Goal: Navigation & Orientation: Go to known website

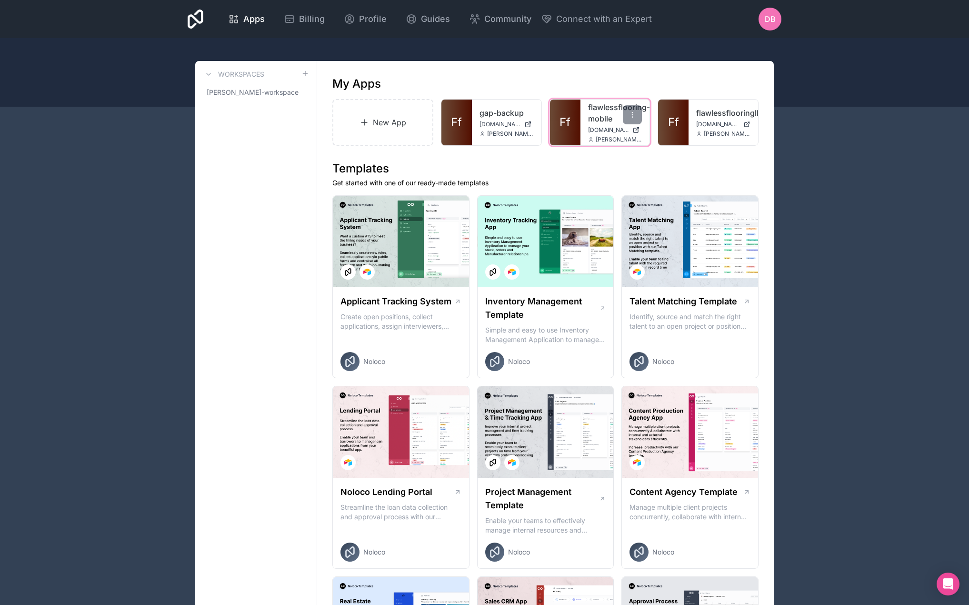
click at [596, 121] on link "flawlessflooring-mobile" at bounding box center [615, 112] width 54 height 23
click at [592, 122] on link "flawlessflooring-mobile" at bounding box center [615, 112] width 54 height 23
